Goal: Information Seeking & Learning: Learn about a topic

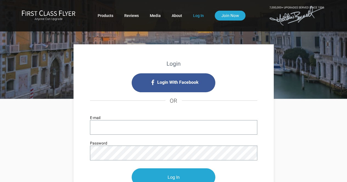
type input "[EMAIL_ADDRESS][DOMAIN_NAME]"
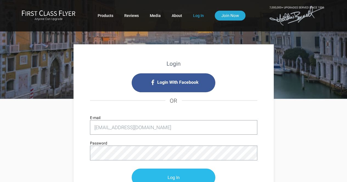
click at [171, 180] on input "Log In" at bounding box center [174, 178] width 84 height 18
click at [179, 173] on input "Log In" at bounding box center [174, 178] width 84 height 18
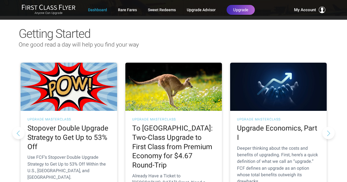
scroll to position [44, 0]
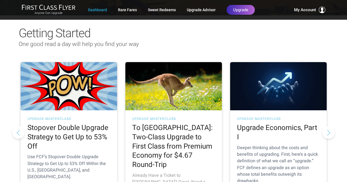
click at [166, 137] on h2 "To Australia: Two-Class Upgrade to First Class from Premium Economy for $4.67 R…" at bounding box center [173, 146] width 83 height 46
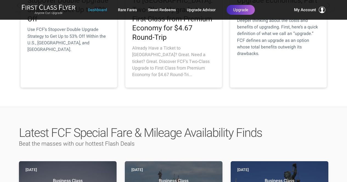
scroll to position [219, 0]
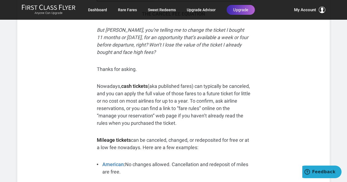
scroll to position [2061, 0]
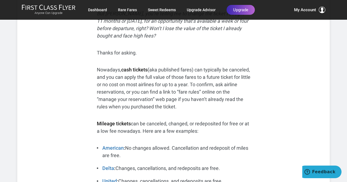
click at [263, 85] on div "Share: Share Tweet If you have American miles, great. If you don’t have any Ame…" at bounding box center [173, 53] width 312 height 3876
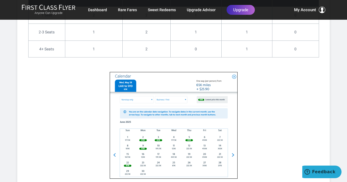
scroll to position [2873, 0]
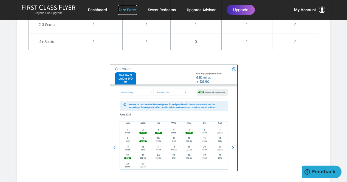
click at [127, 10] on link "Rare Fares" at bounding box center [127, 10] width 19 height 10
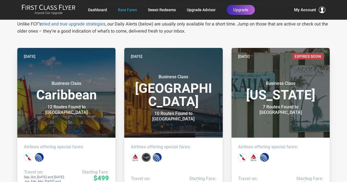
scroll to position [99, 0]
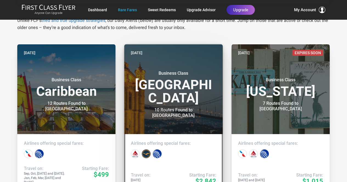
click at [167, 87] on h3 "Business Class Middle East" at bounding box center [173, 88] width 85 height 34
